Goal: Task Accomplishment & Management: Manage account settings

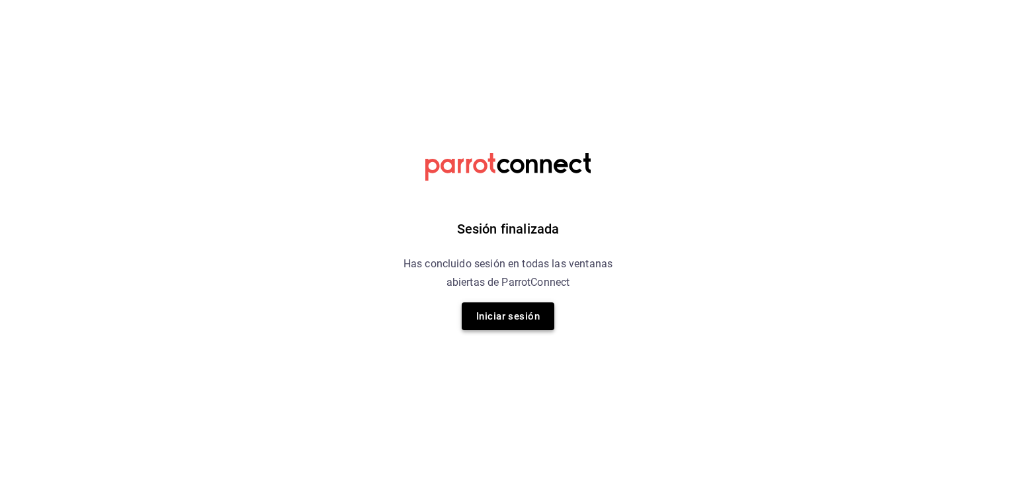
click at [536, 304] on button "Iniciar sesión" at bounding box center [508, 316] width 93 height 28
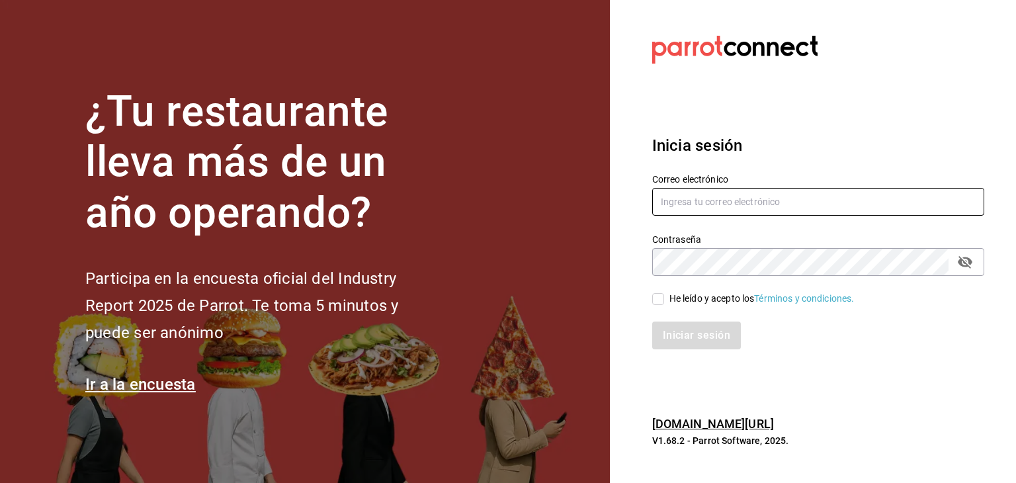
click at [684, 208] on input "text" at bounding box center [818, 202] width 332 height 28
type input "[EMAIL_ADDRESS][DOMAIN_NAME]"
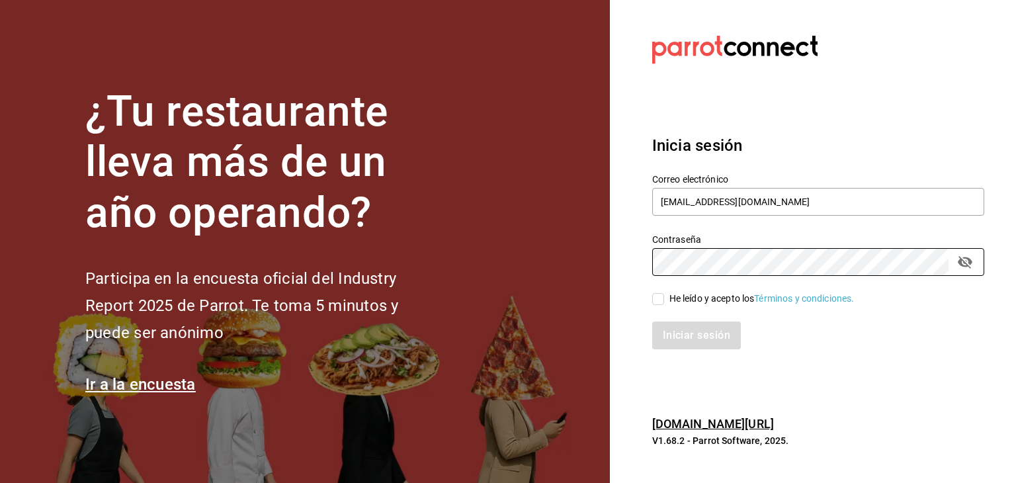
click at [698, 294] on div "He leído y acepto los Términos y condiciones." at bounding box center [761, 299] width 185 height 14
click at [664, 294] on input "He leído y acepto los Términos y condiciones." at bounding box center [658, 299] width 12 height 12
checkbox input "true"
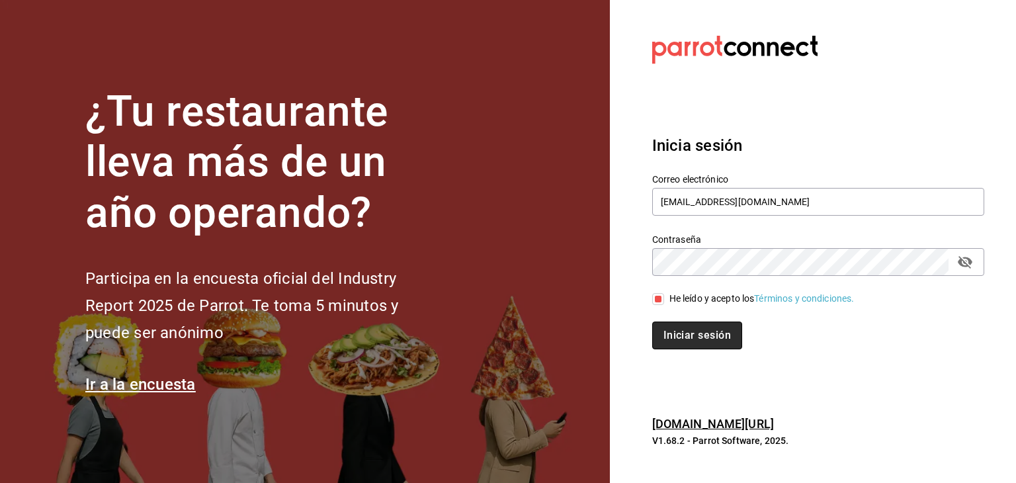
click at [693, 331] on button "Iniciar sesión" at bounding box center [697, 335] width 90 height 28
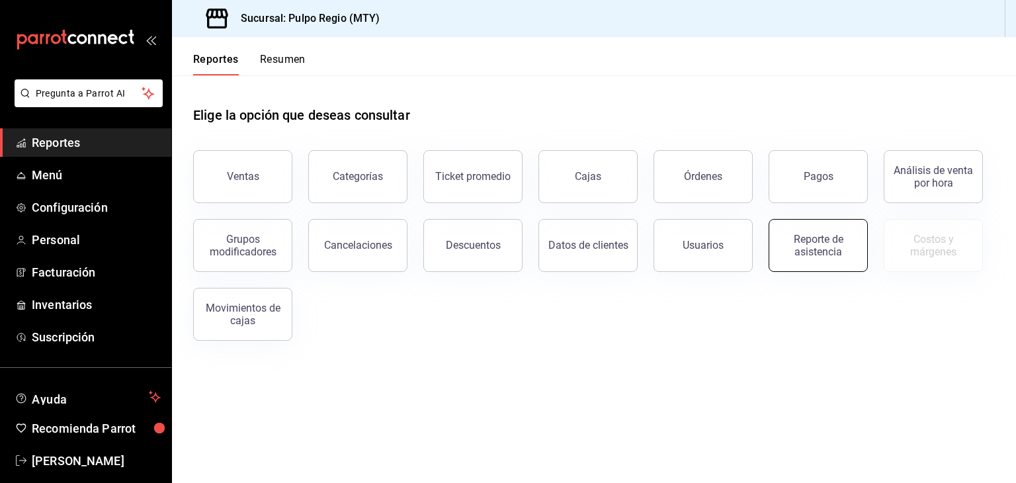
click at [799, 247] on div "Reporte de asistencia" at bounding box center [818, 245] width 82 height 25
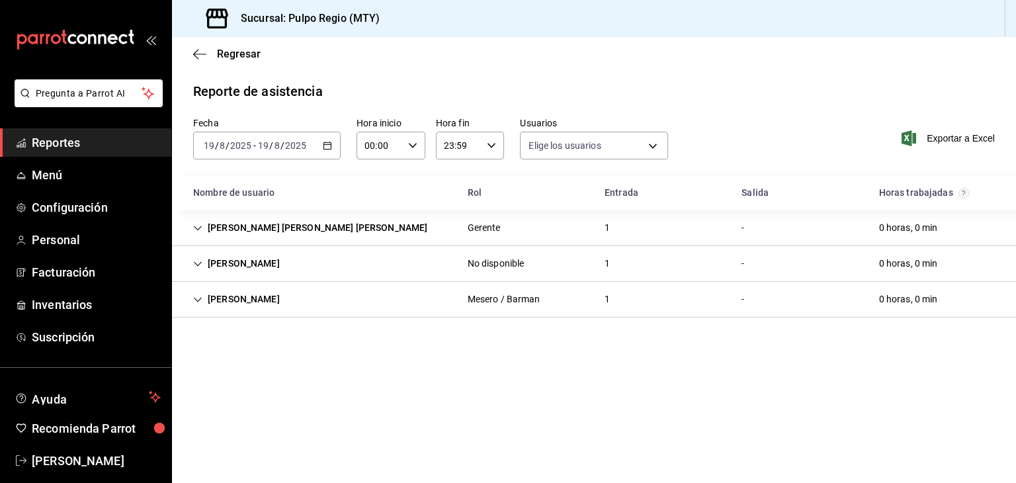
type input "fbfeba4e-6817-4545-a8fa-aa6e41250475,ed59ef48-8209-4450-88b9-063a56f80e15,288bf…"
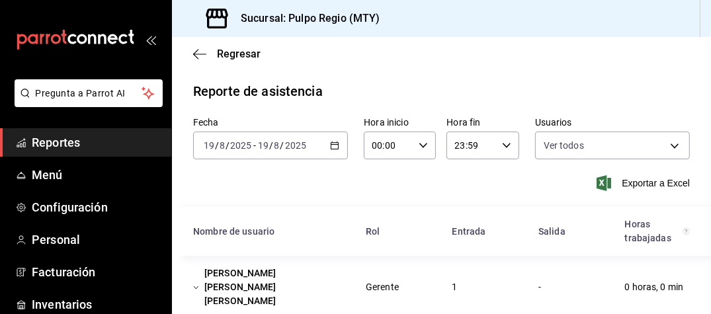
click at [337, 150] on div "[DATE] [DATE] - [DATE] [DATE]" at bounding box center [270, 146] width 155 height 28
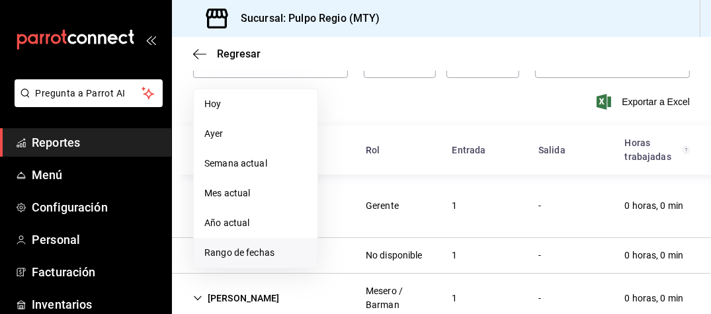
scroll to position [83, 0]
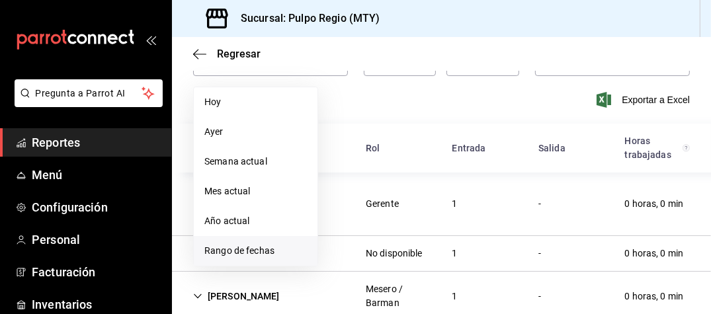
click at [276, 251] on span "Rango de fechas" at bounding box center [255, 251] width 102 height 14
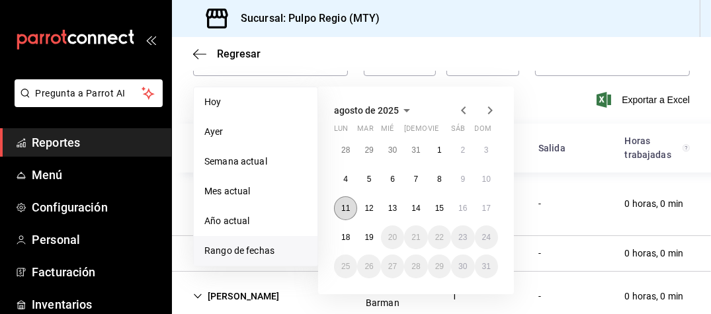
click at [347, 208] on abbr "11" at bounding box center [345, 208] width 9 height 9
click at [491, 210] on button "17" at bounding box center [486, 208] width 23 height 24
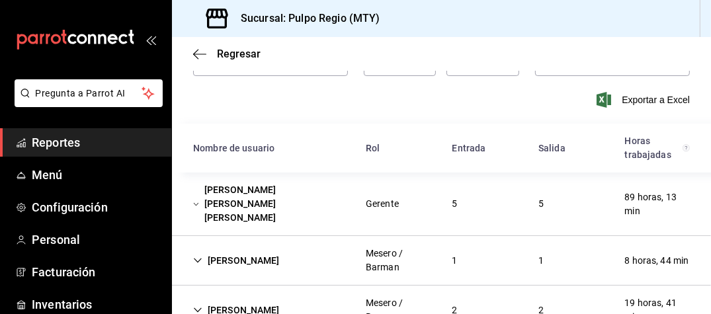
scroll to position [309, 0]
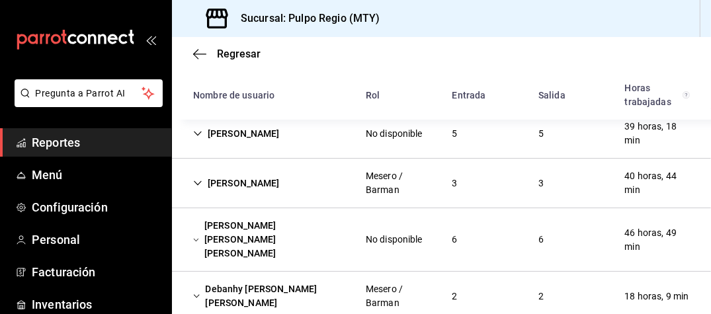
click at [306, 218] on div "Miguel Angel Ramos Moreno" at bounding box center [269, 240] width 173 height 52
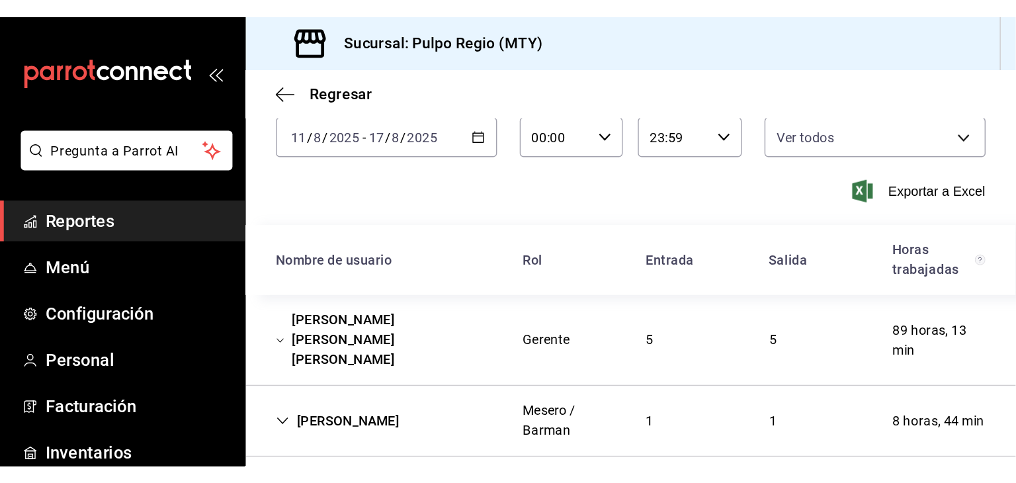
scroll to position [0, 0]
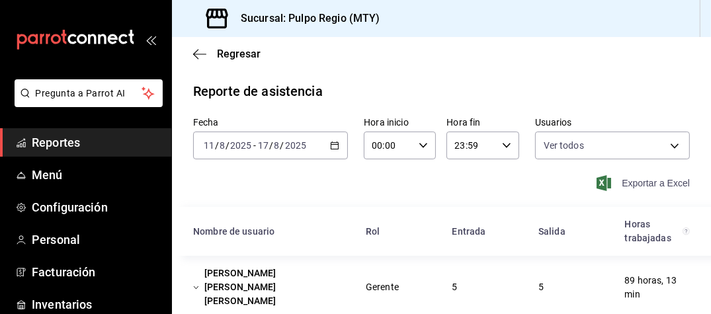
click at [635, 186] on span "Exportar a Excel" at bounding box center [644, 183] width 91 height 16
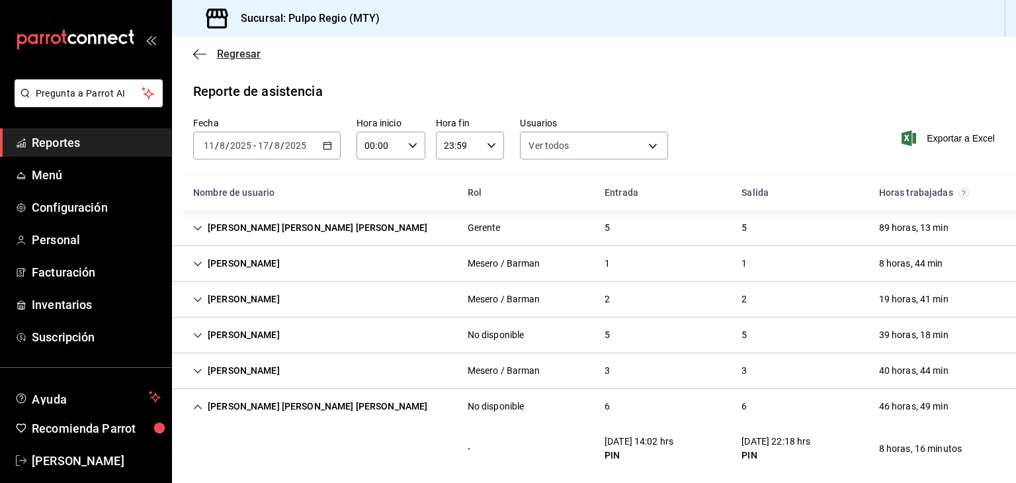
click at [196, 51] on icon "button" at bounding box center [199, 54] width 13 height 12
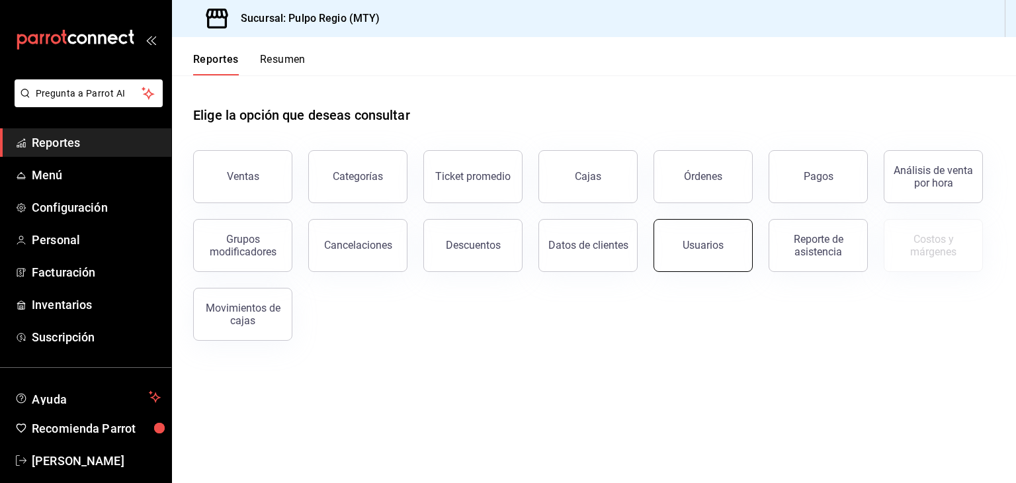
click at [696, 255] on button "Usuarios" at bounding box center [702, 245] width 99 height 53
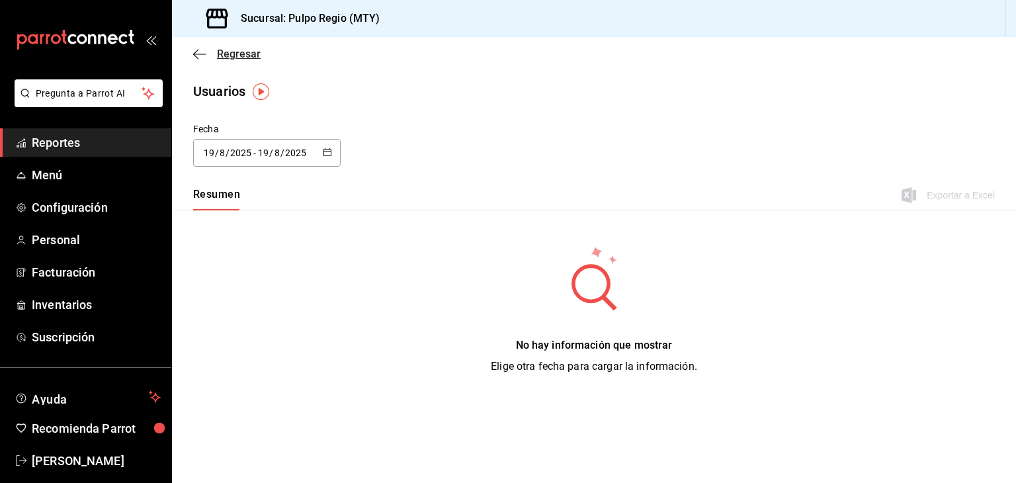
click at [198, 50] on icon "button" at bounding box center [195, 54] width 5 height 10
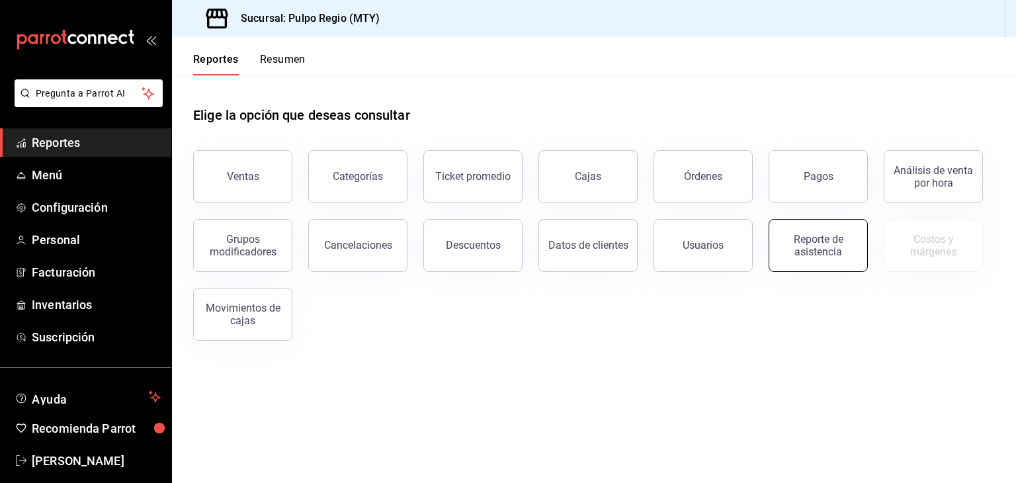
click at [833, 249] on div "Reporte de asistencia" at bounding box center [818, 245] width 82 height 25
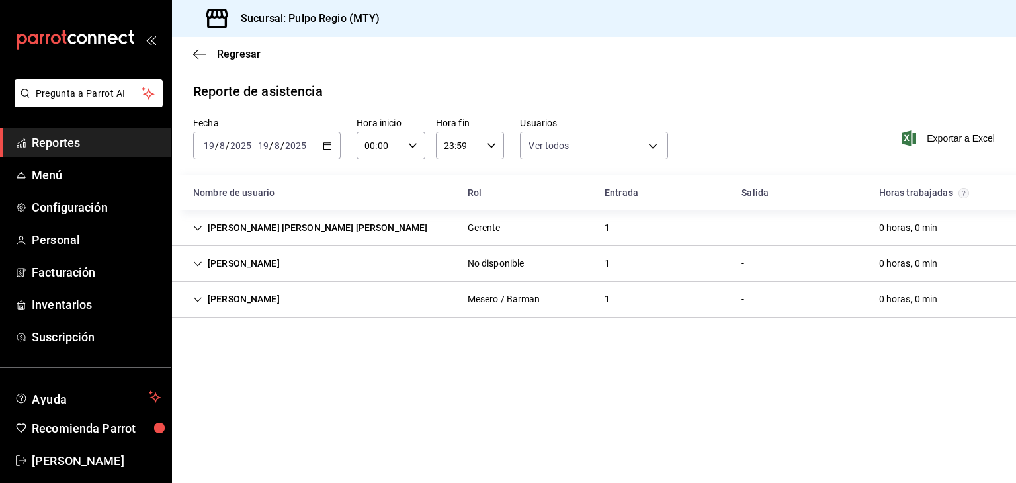
click at [193, 46] on div "Regresar" at bounding box center [594, 54] width 844 height 34
click at [63, 244] on span "Personal" at bounding box center [96, 240] width 129 height 18
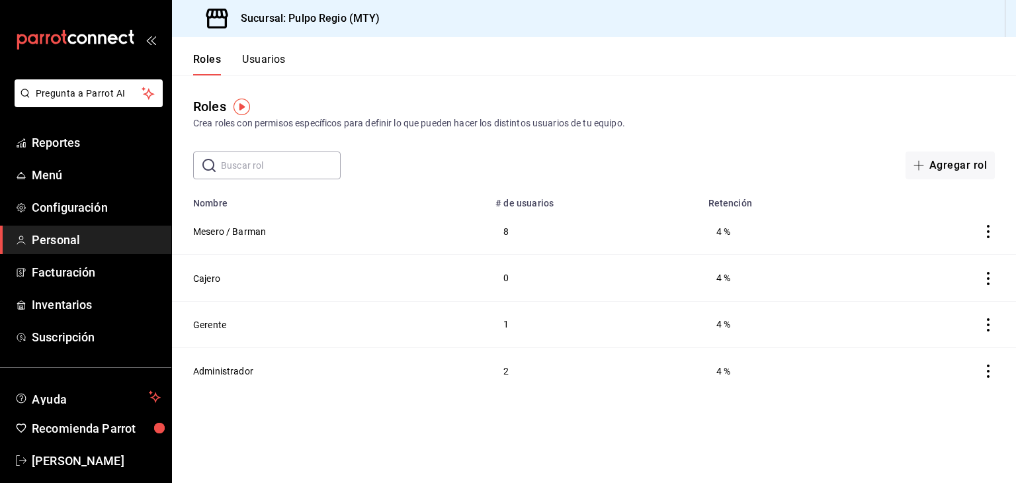
click at [912, 96] on div "Roles Crea roles con permisos específicos para definir lo que pueden hacer los …" at bounding box center [594, 127] width 844 height 104
click at [225, 236] on button "Mesero / Barman" at bounding box center [229, 231] width 73 height 13
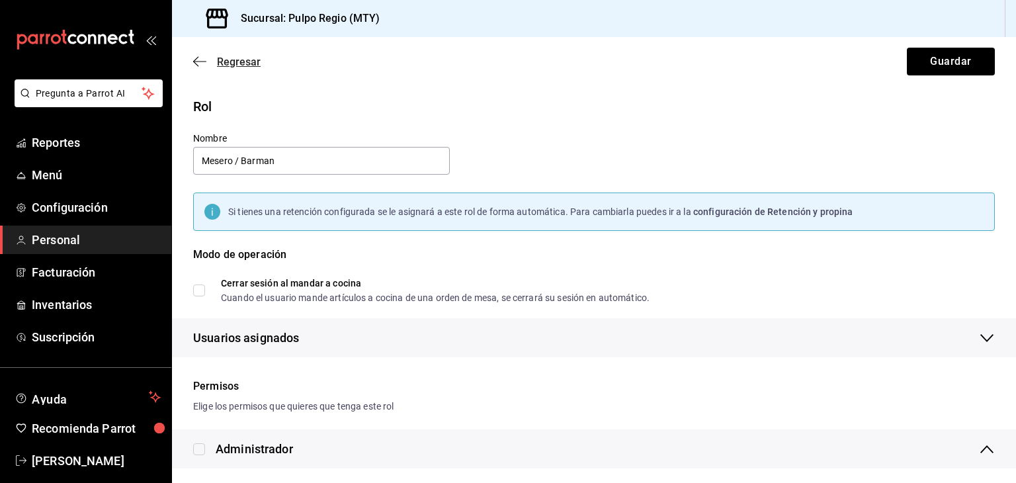
click at [194, 62] on icon "button" at bounding box center [195, 62] width 5 height 10
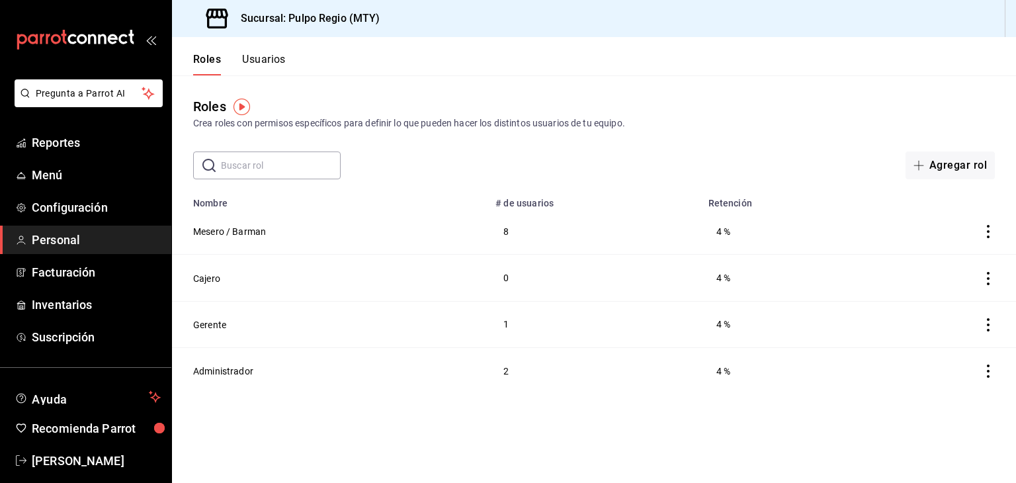
click at [274, 58] on button "Usuarios" at bounding box center [264, 64] width 44 height 22
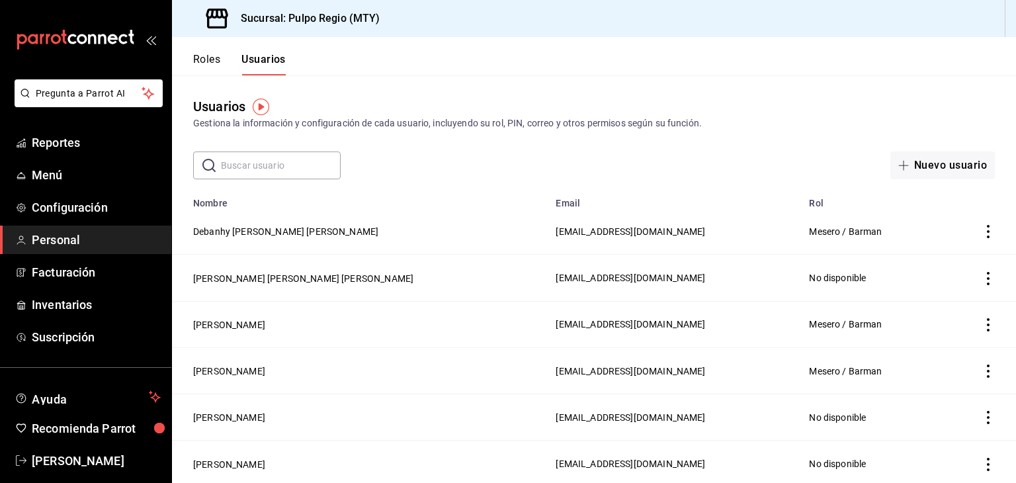
click at [212, 61] on button "Roles" at bounding box center [206, 64] width 27 height 22
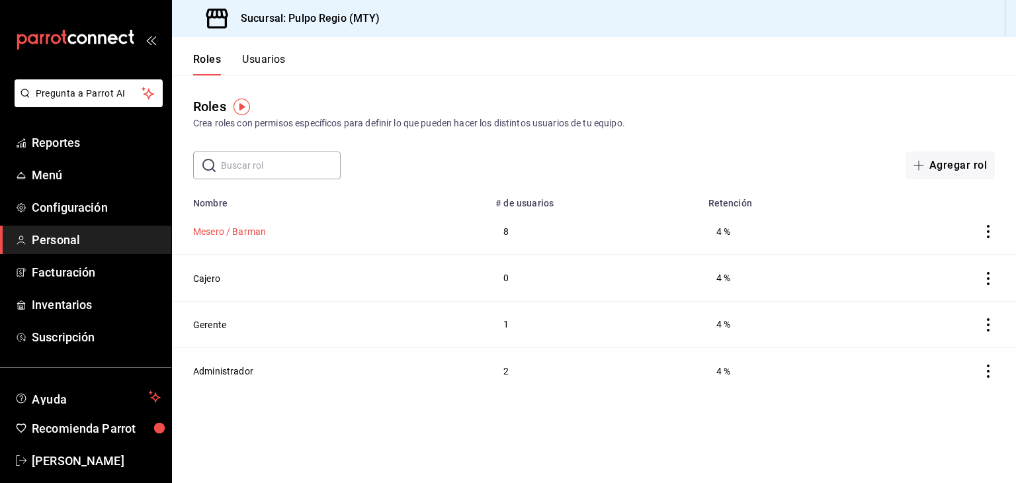
click at [241, 236] on button "Mesero / Barman" at bounding box center [229, 231] width 73 height 13
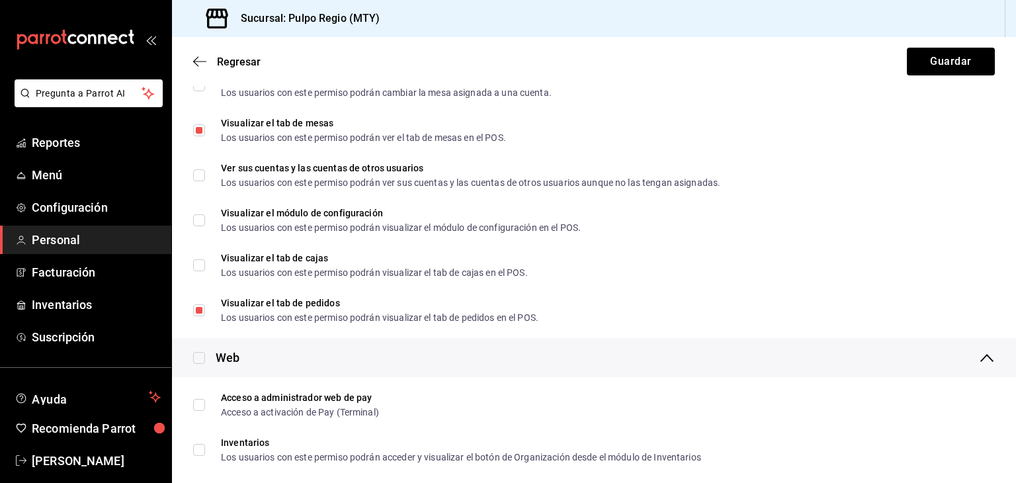
scroll to position [2239, 0]
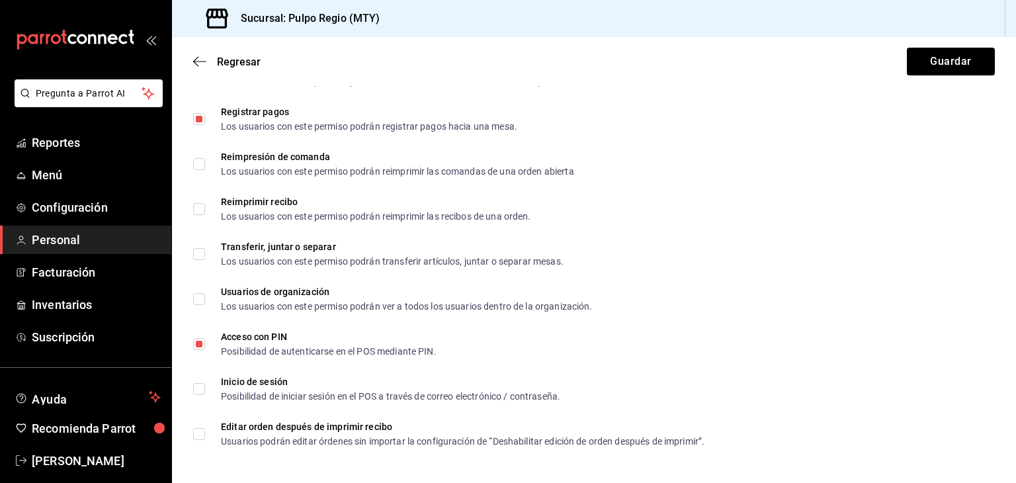
click at [200, 50] on div "Regresar Guardar" at bounding box center [594, 61] width 844 height 49
click at [194, 66] on icon "button" at bounding box center [199, 62] width 13 height 12
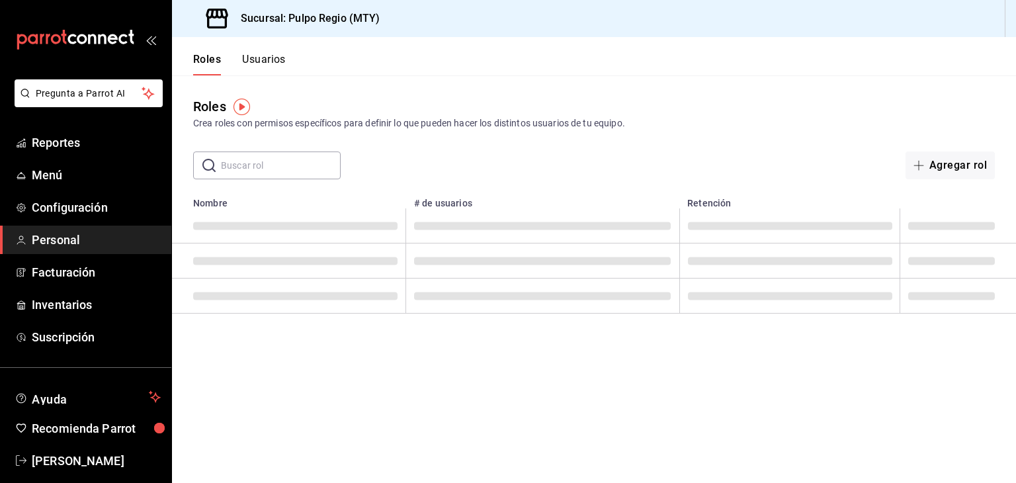
click at [281, 54] on button "Usuarios" at bounding box center [264, 64] width 44 height 22
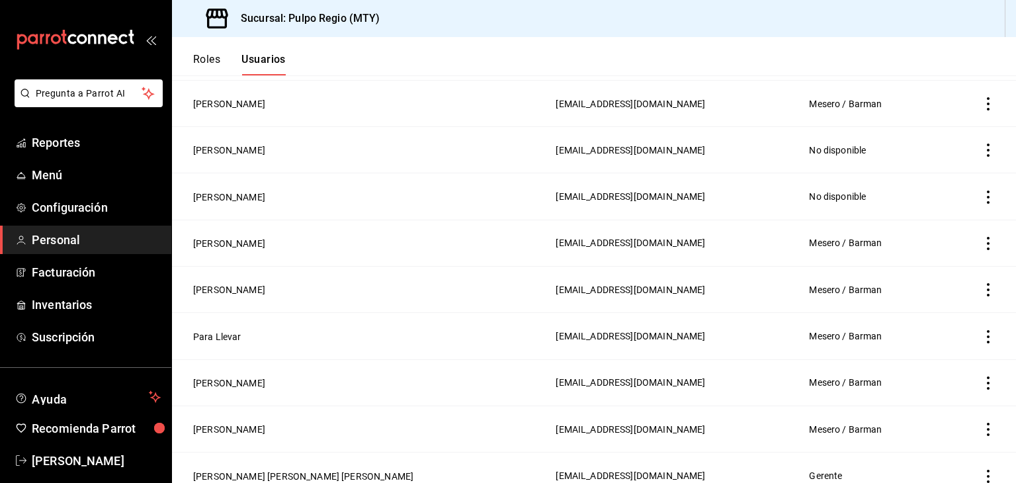
scroll to position [291, 0]
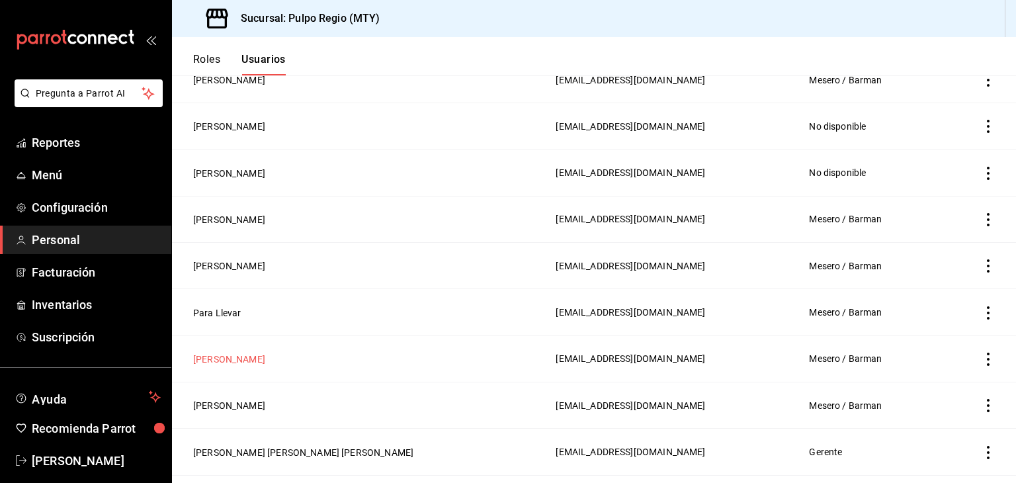
click at [225, 359] on button "Samantha Morales" at bounding box center [229, 358] width 72 height 13
